Goal: Transaction & Acquisition: Purchase product/service

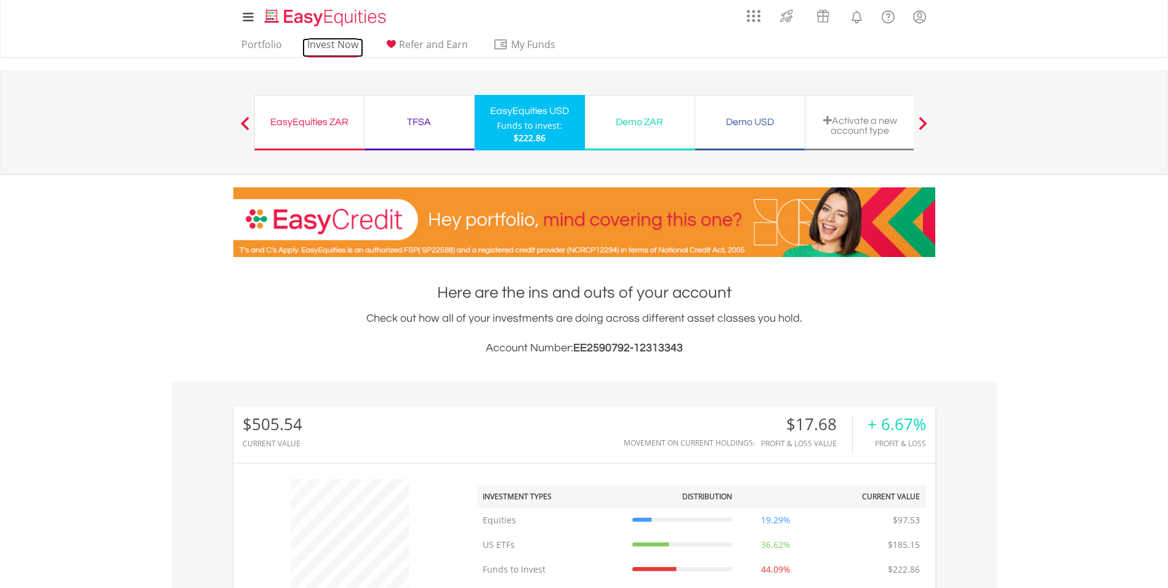
click at [319, 52] on link "Invest Now" at bounding box center [332, 47] width 61 height 19
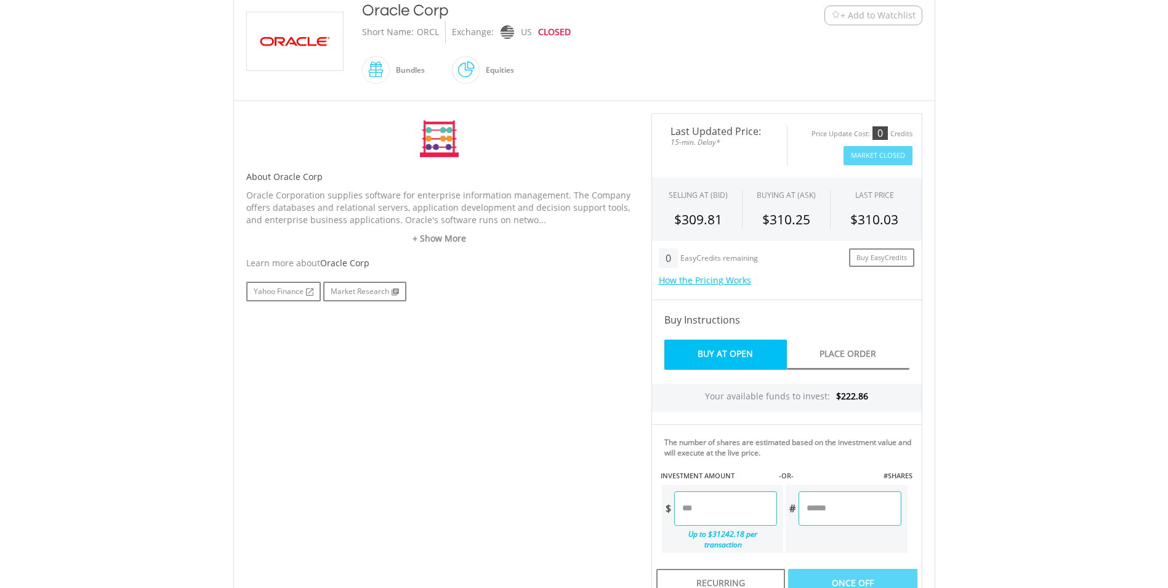
scroll to position [308, 0]
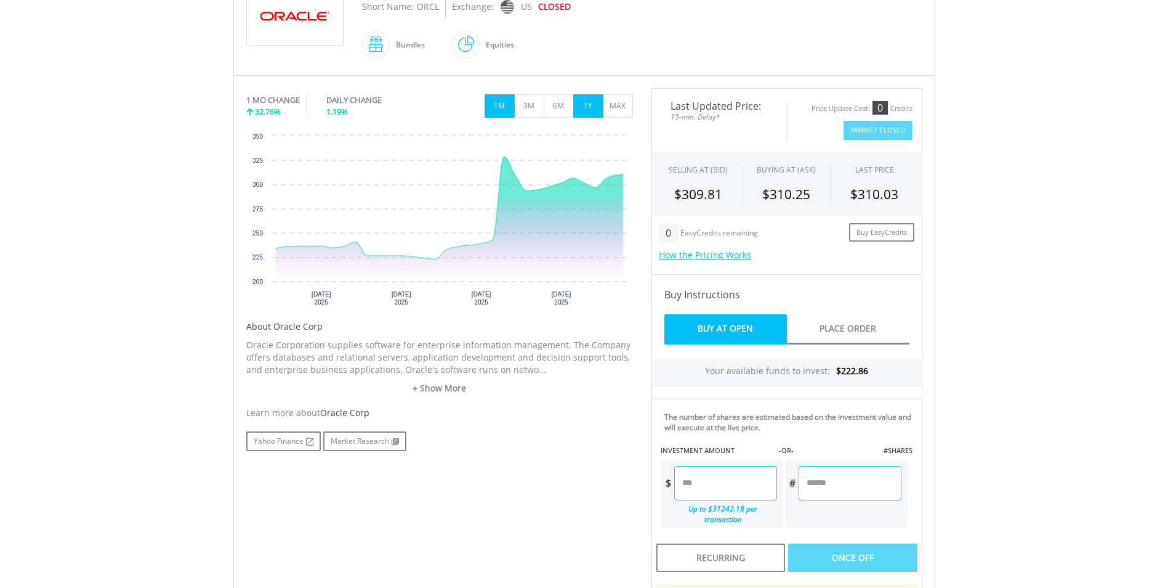
click at [589, 108] on button "1Y" at bounding box center [588, 105] width 30 height 23
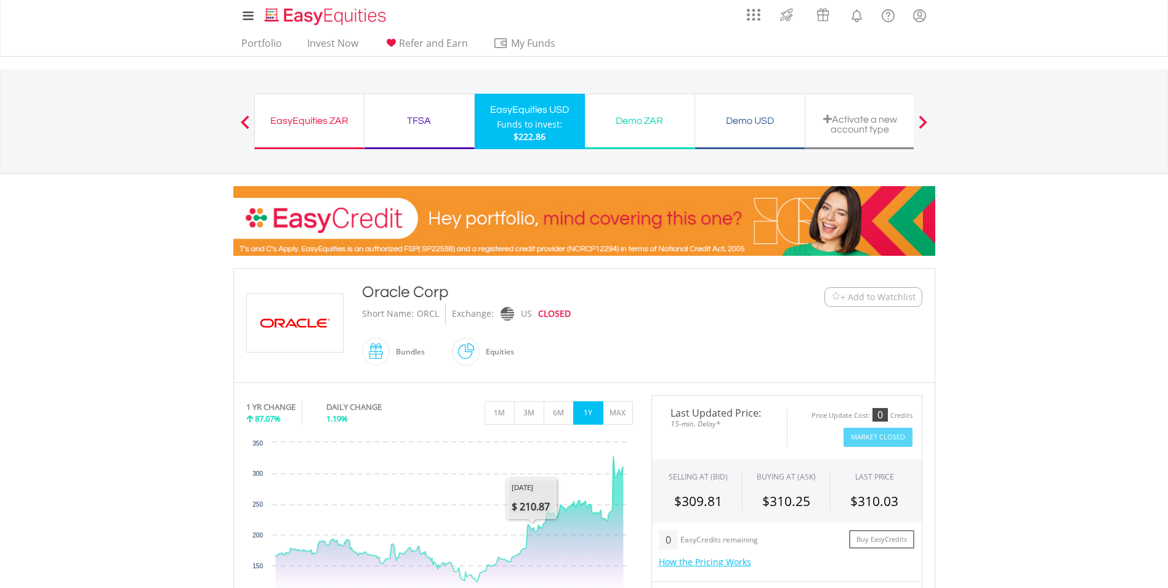
scroll to position [0, 0]
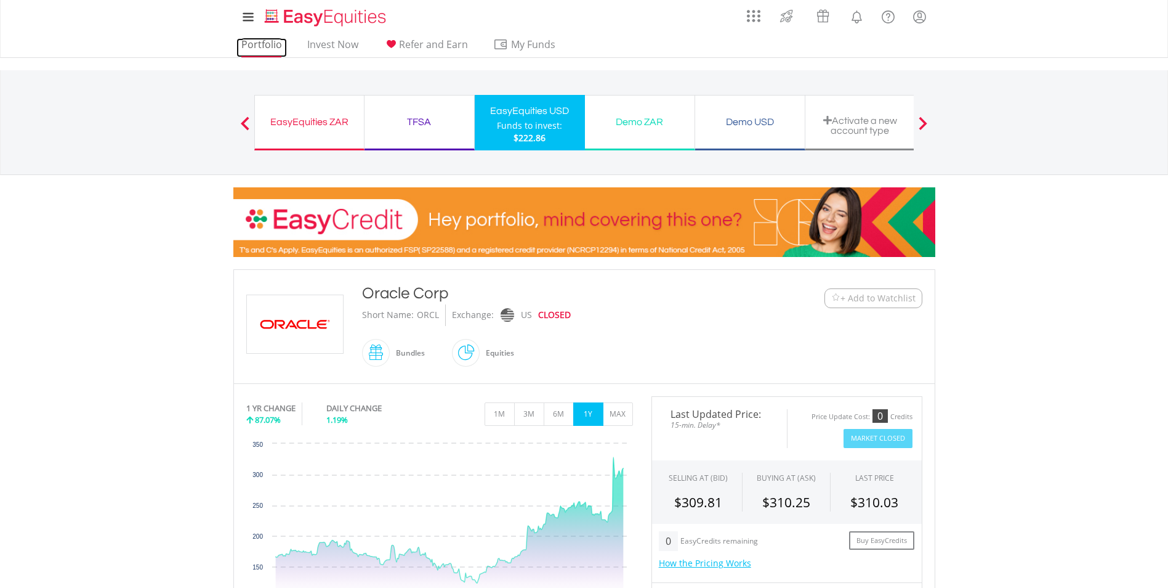
click at [253, 44] on link "Portfolio" at bounding box center [262, 47] width 51 height 19
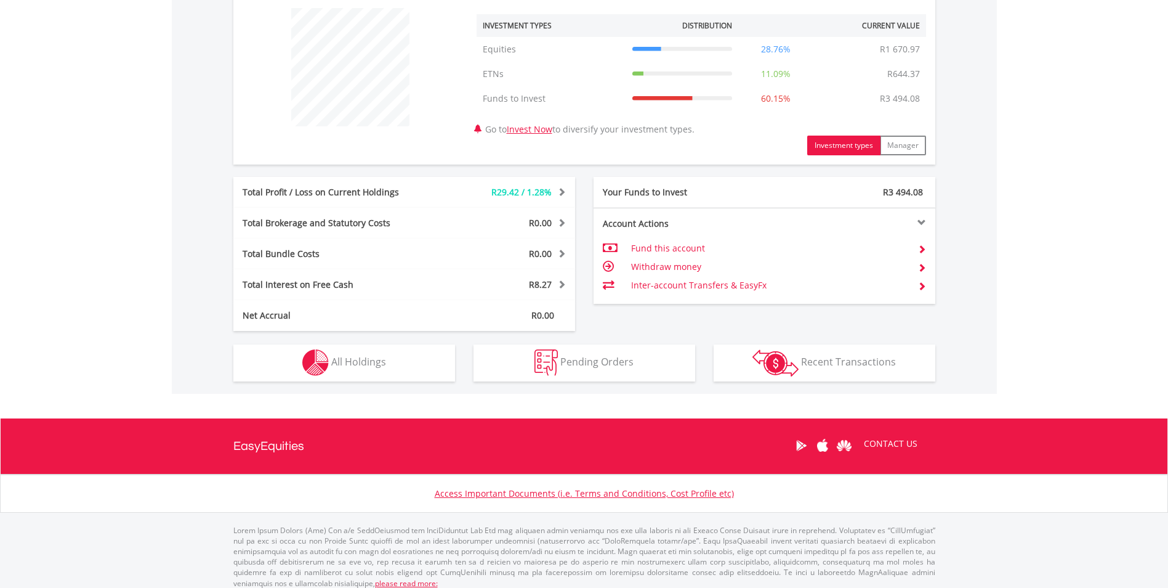
scroll to position [479, 0]
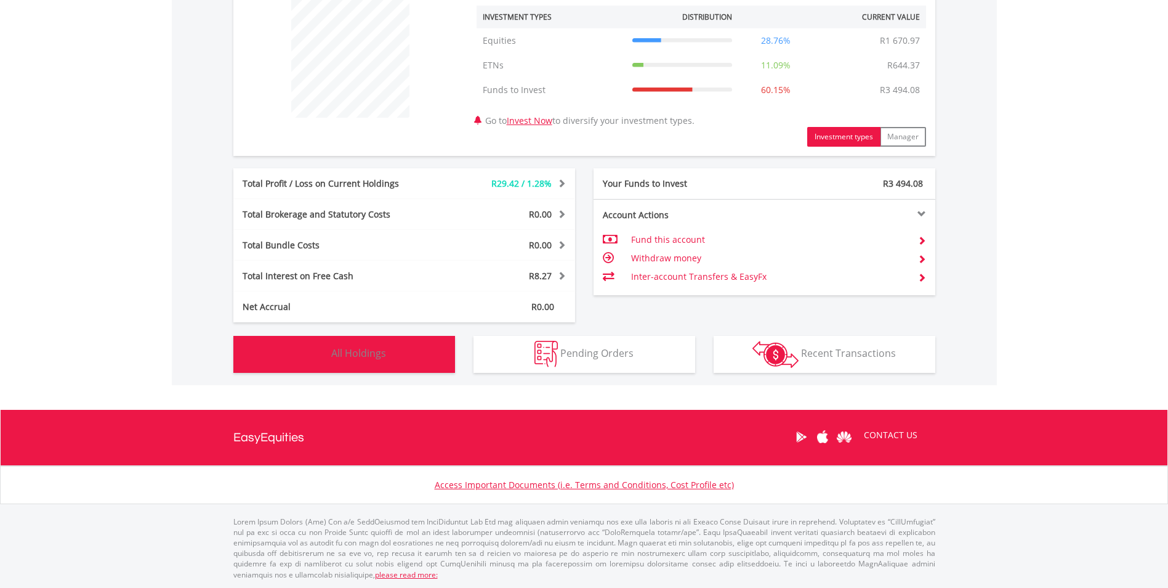
click at [415, 350] on button "Holdings All Holdings" at bounding box center [344, 354] width 222 height 37
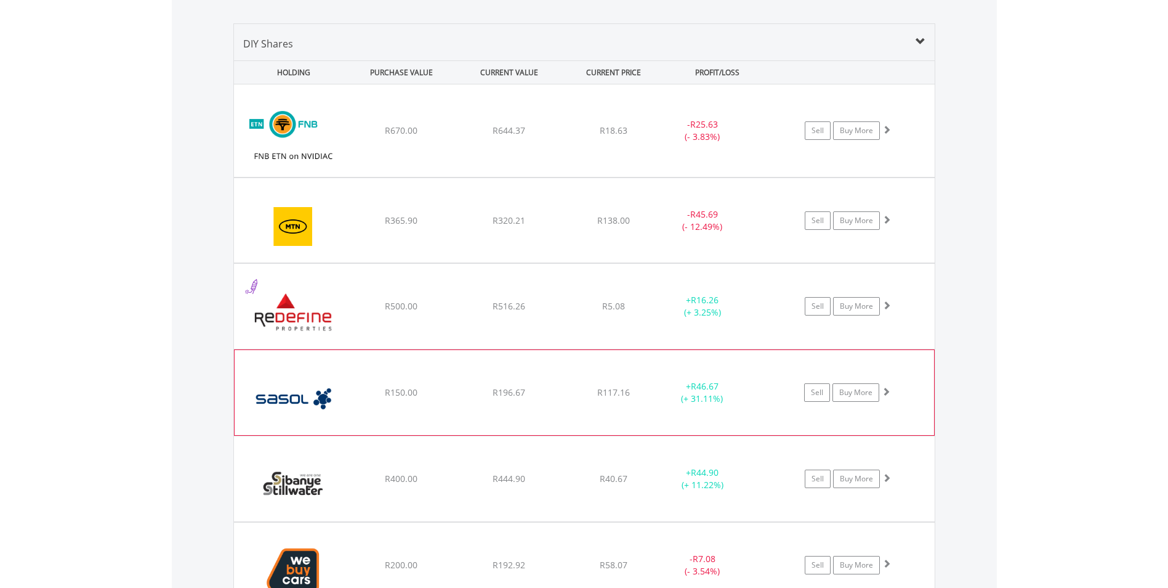
scroll to position [827, 0]
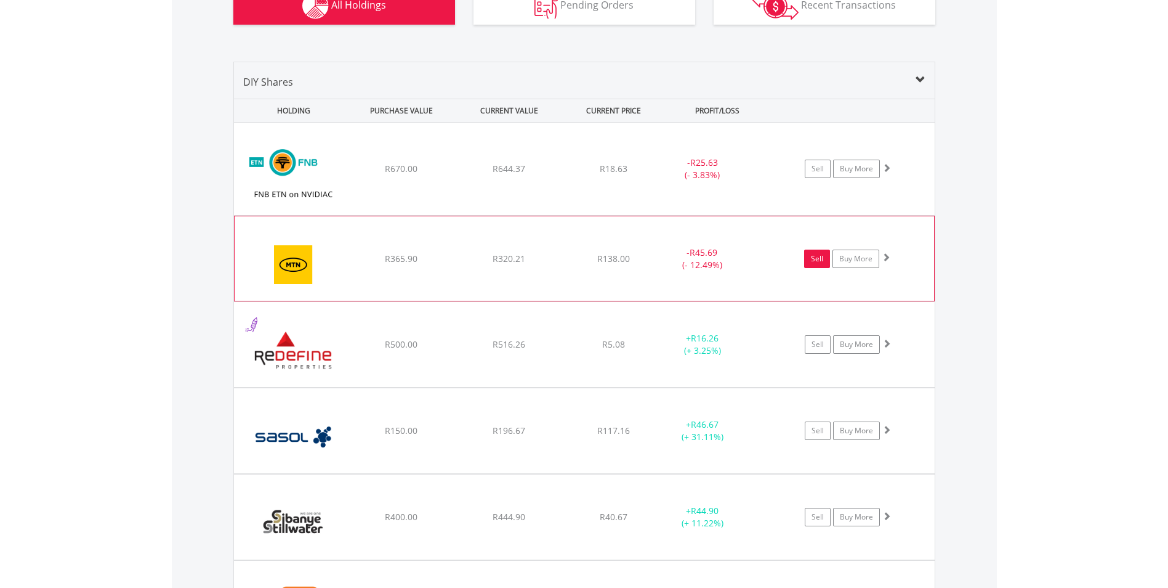
click at [816, 261] on link "Sell" at bounding box center [817, 258] width 26 height 18
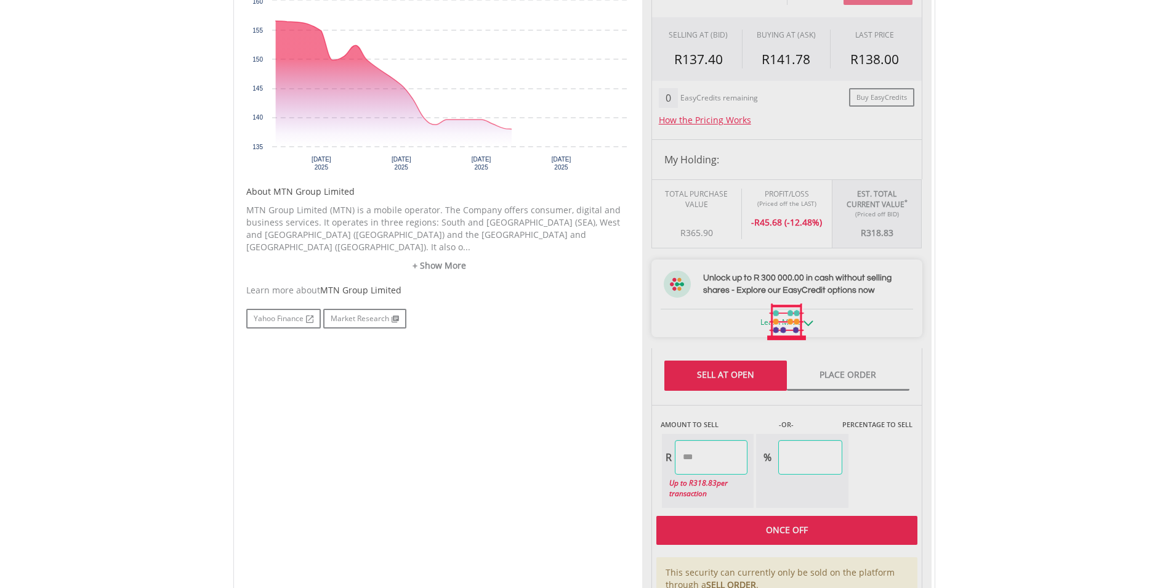
scroll to position [616, 0]
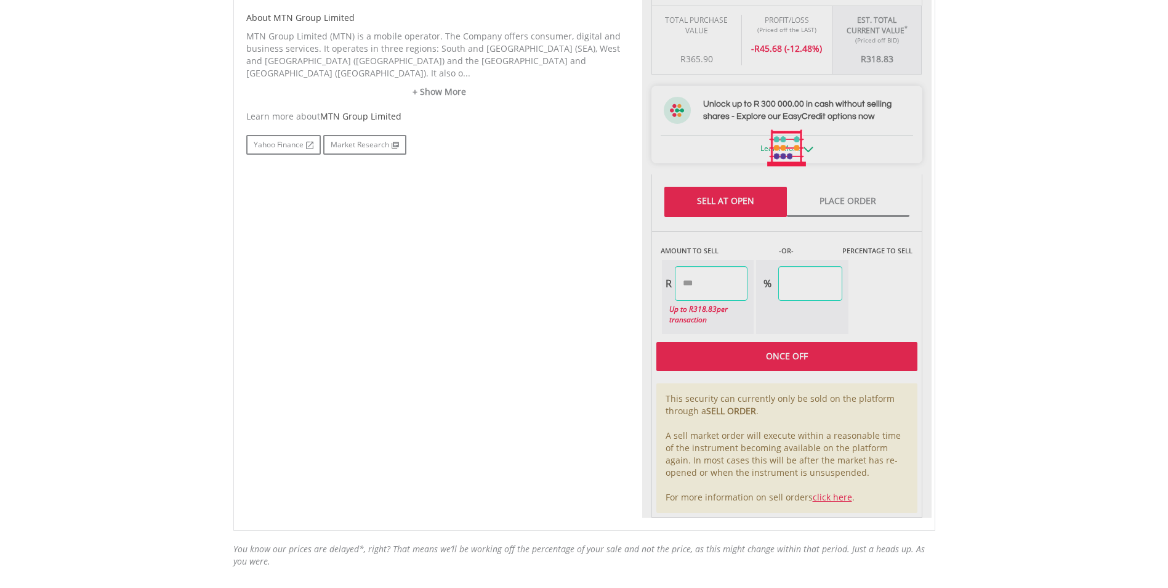
click at [721, 273] on div at bounding box center [786, 149] width 289 height 738
type input "******"
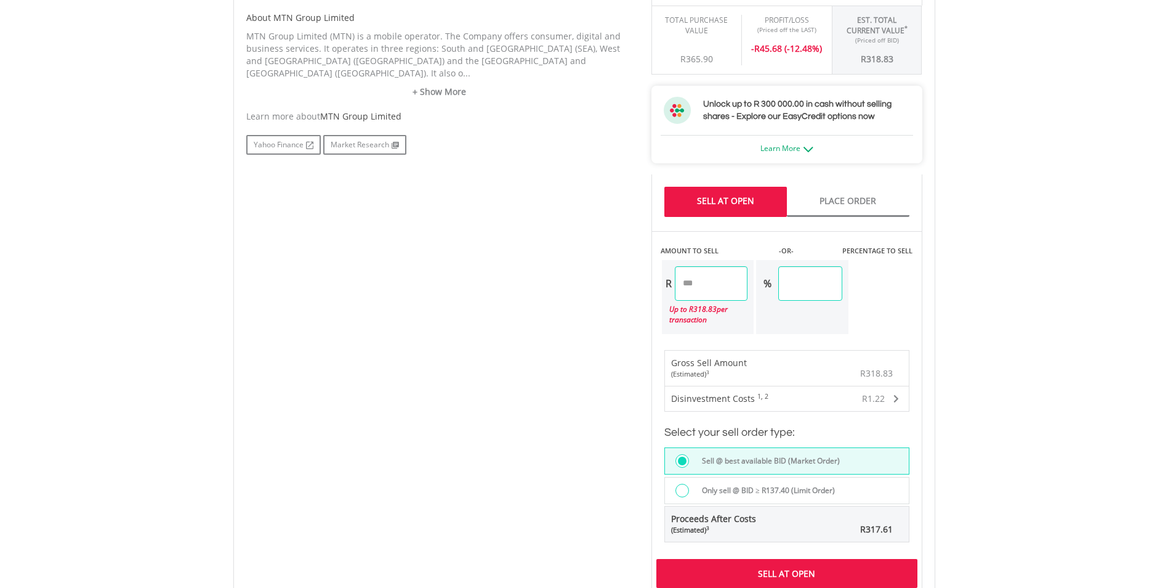
scroll to position [801, 0]
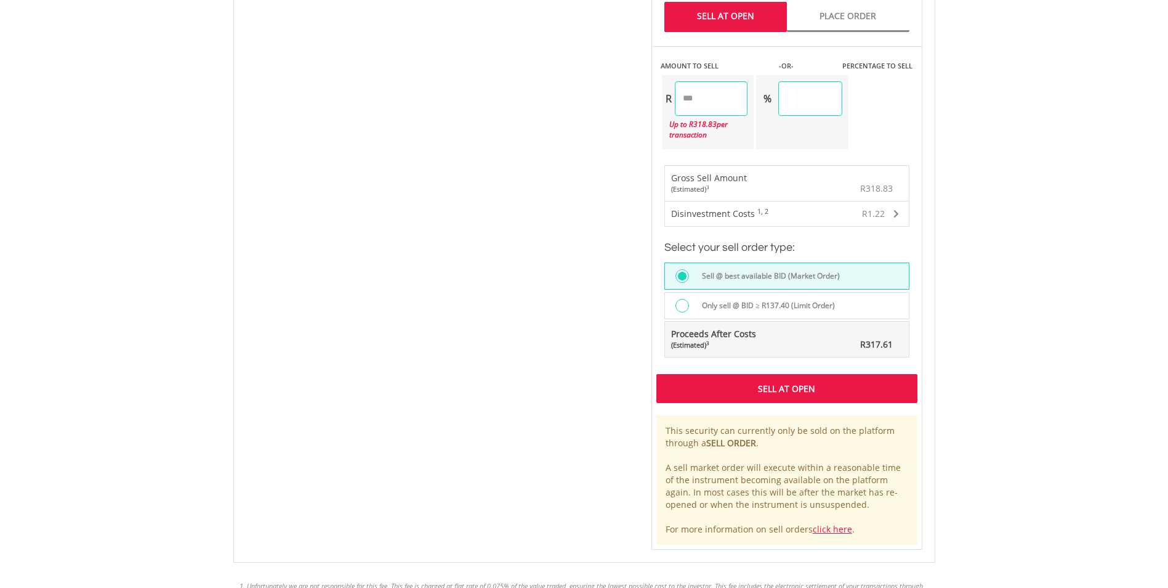
click at [809, 390] on div "Sell At Open" at bounding box center [787, 388] width 261 height 28
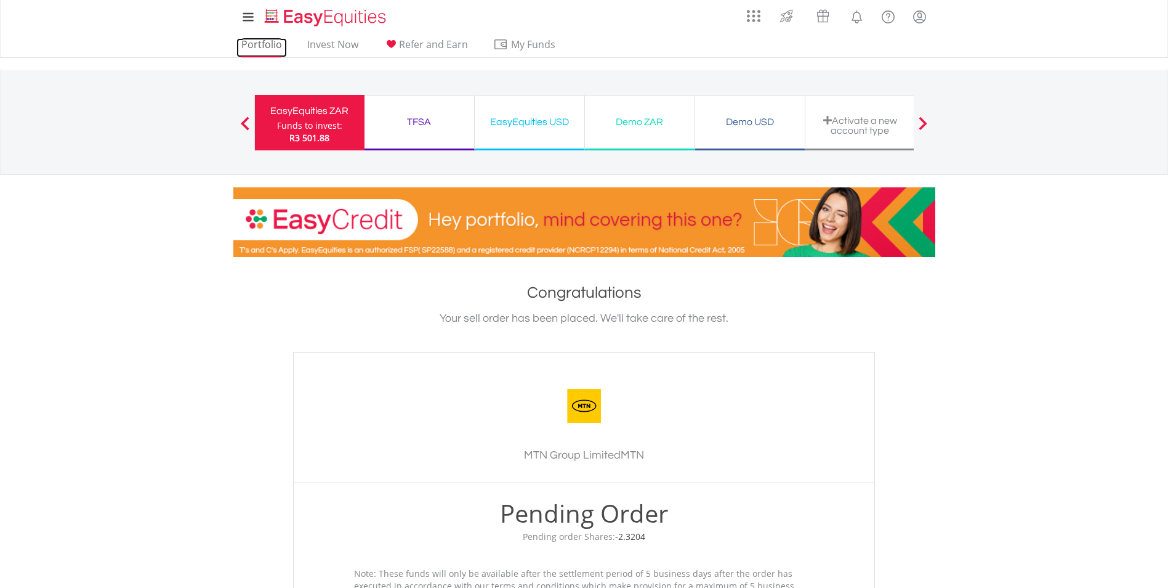
click at [262, 49] on link "Portfolio" at bounding box center [262, 47] width 51 height 19
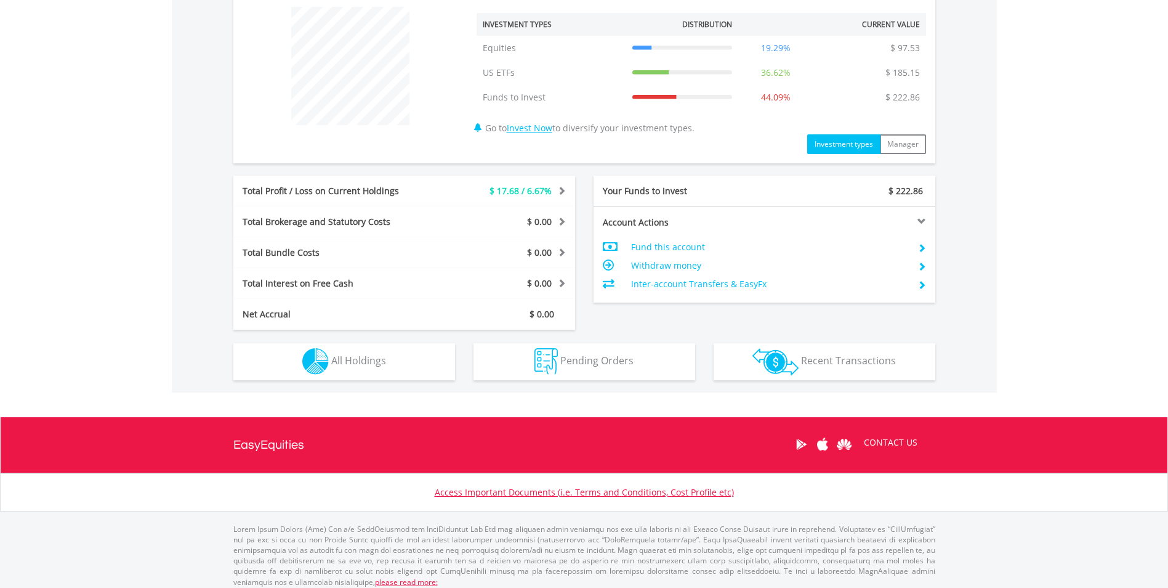
scroll to position [479, 0]
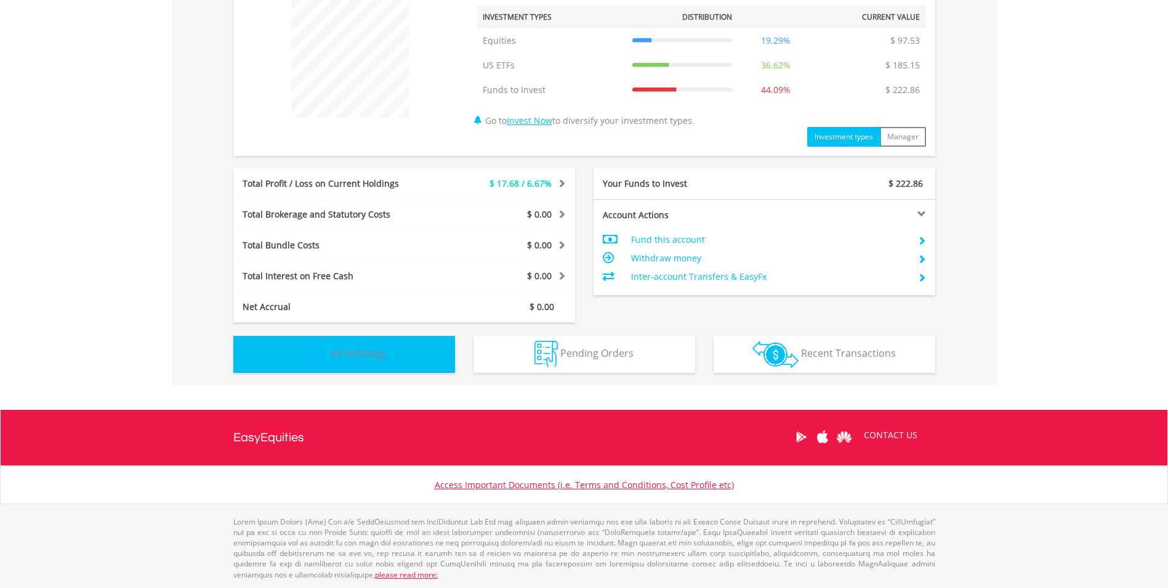
click at [403, 363] on button "Holdings All Holdings" at bounding box center [344, 354] width 222 height 37
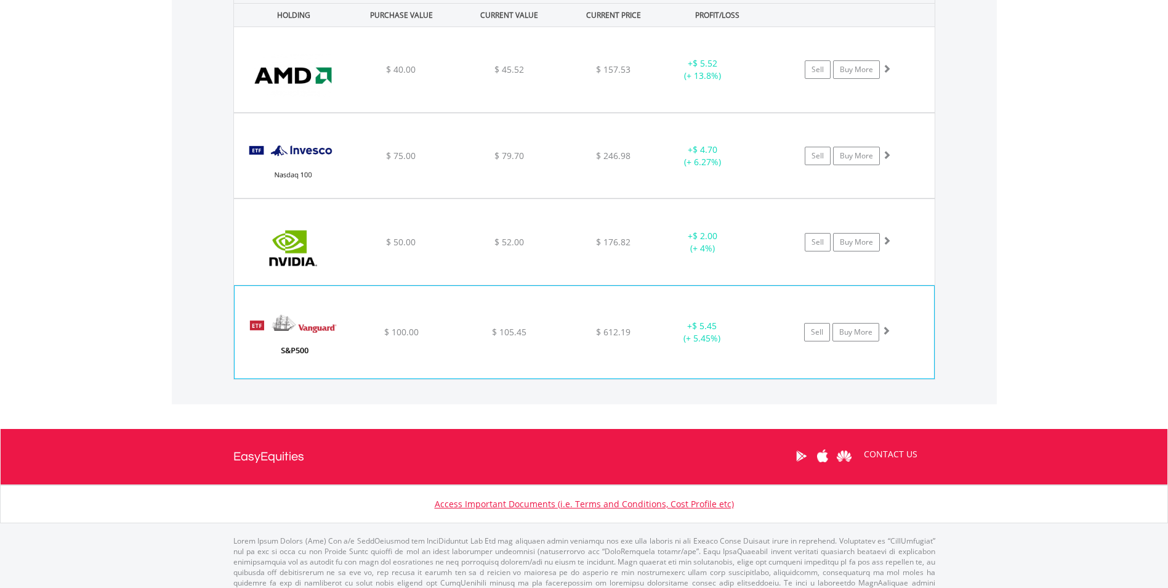
scroll to position [941, 0]
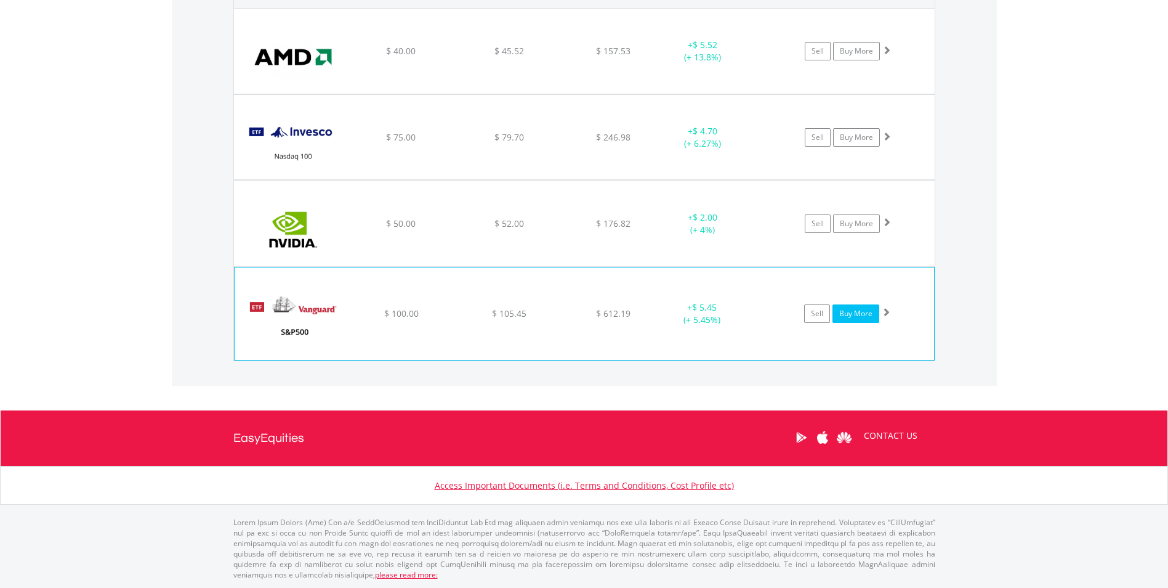
click at [847, 314] on link "Buy More" at bounding box center [856, 313] width 47 height 18
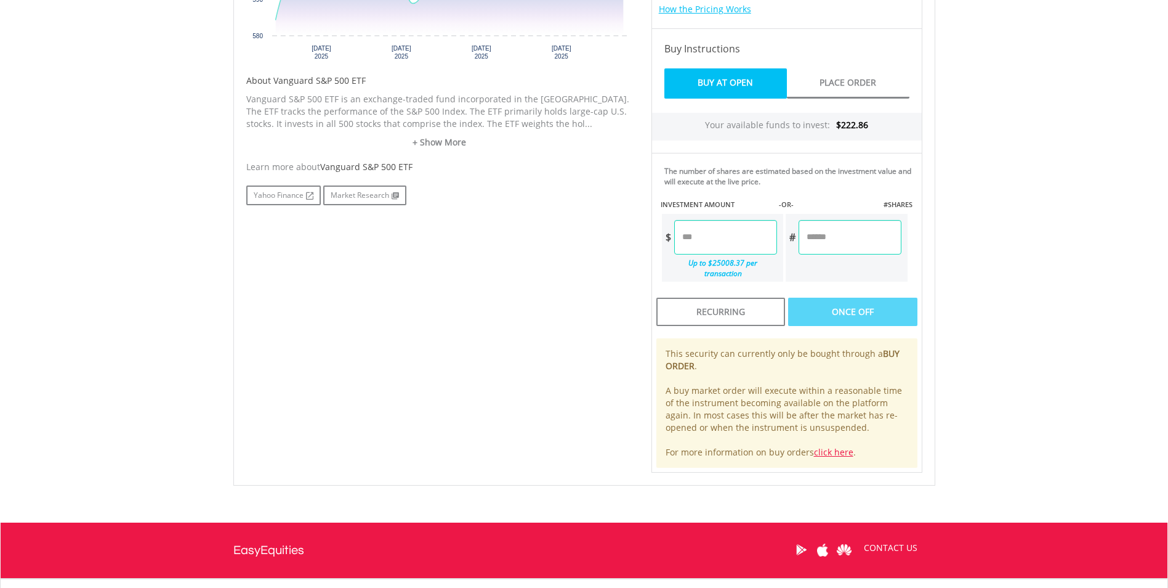
scroll to position [554, 0]
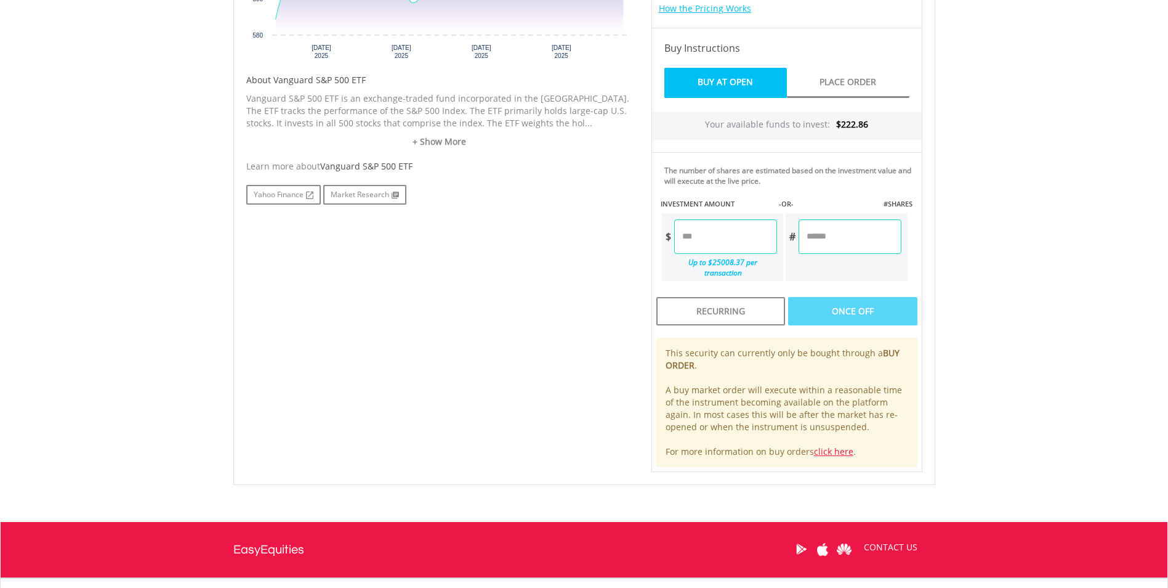
click at [727, 241] on input "number" at bounding box center [725, 236] width 103 height 34
type input "*****"
type input "******"
click at [849, 297] on div "Last Updated Price: 15-min. Delay* Price Update Cost: 0 Credits Market Closed S…" at bounding box center [786, 157] width 289 height 630
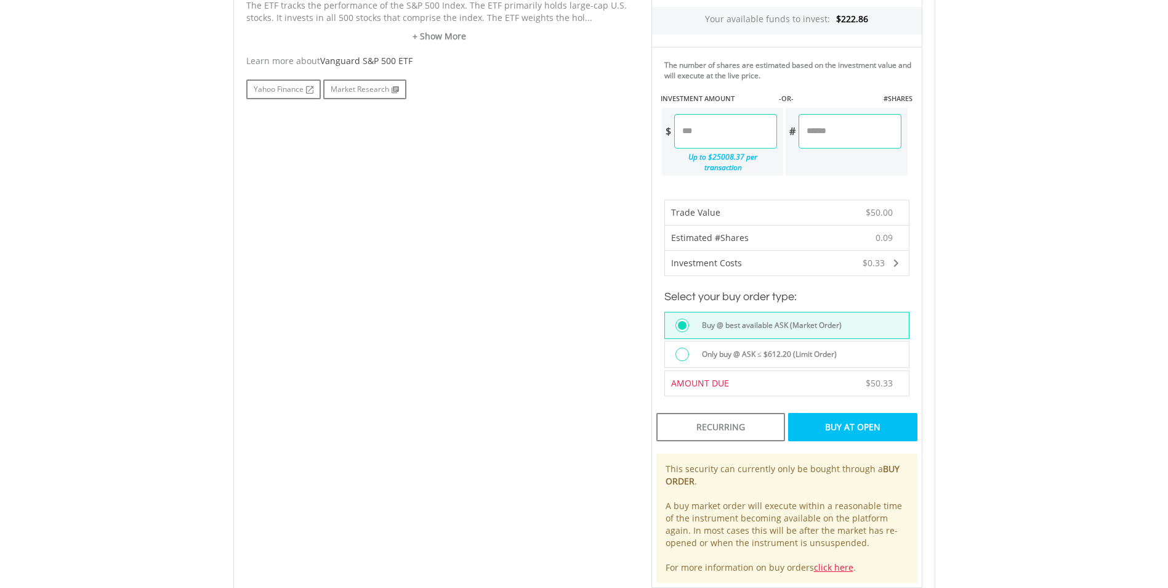
scroll to position [739, 0]
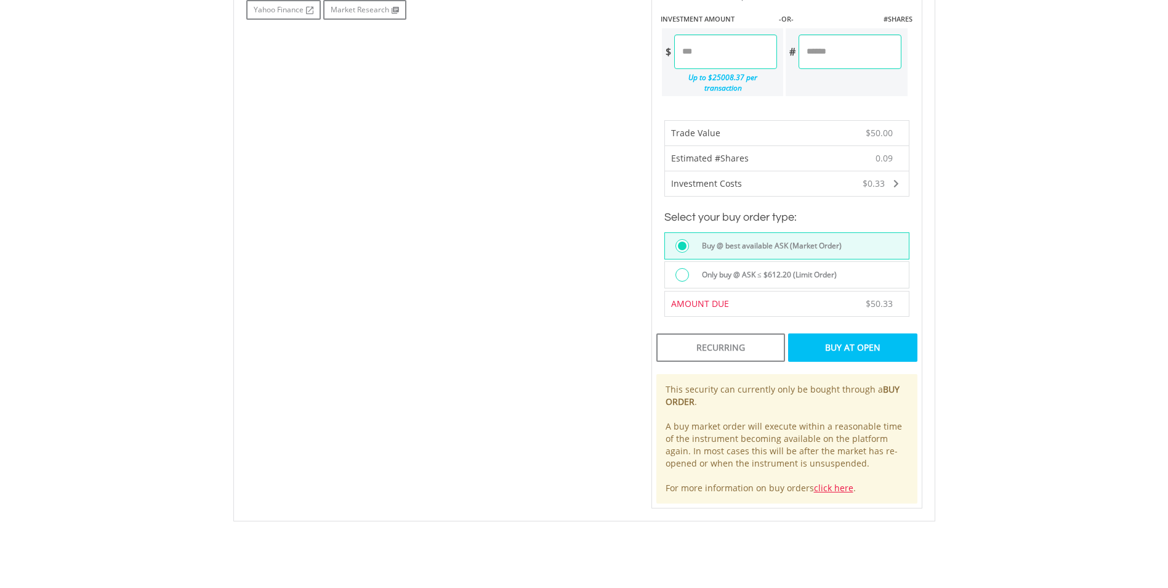
click at [847, 334] on div "Buy At Open" at bounding box center [852, 347] width 129 height 28
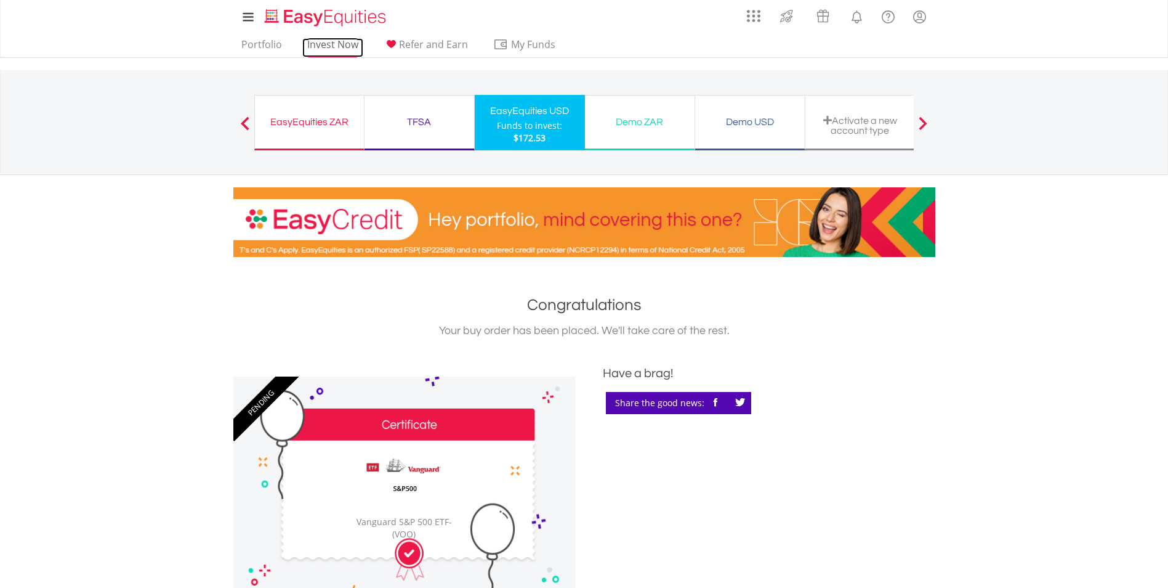
click at [322, 46] on link "Invest Now" at bounding box center [332, 47] width 61 height 19
